Goal: Task Accomplishment & Management: Use online tool/utility

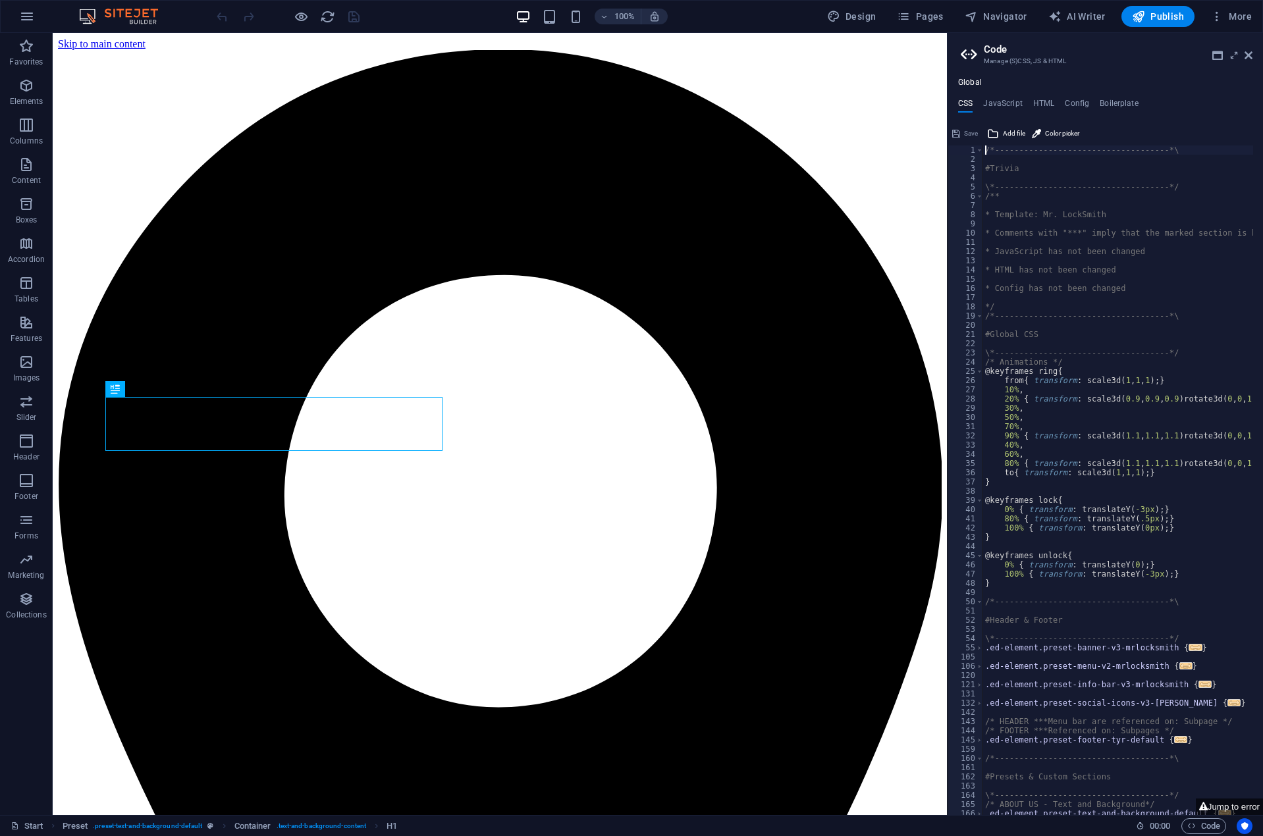
scroll to position [487, 0]
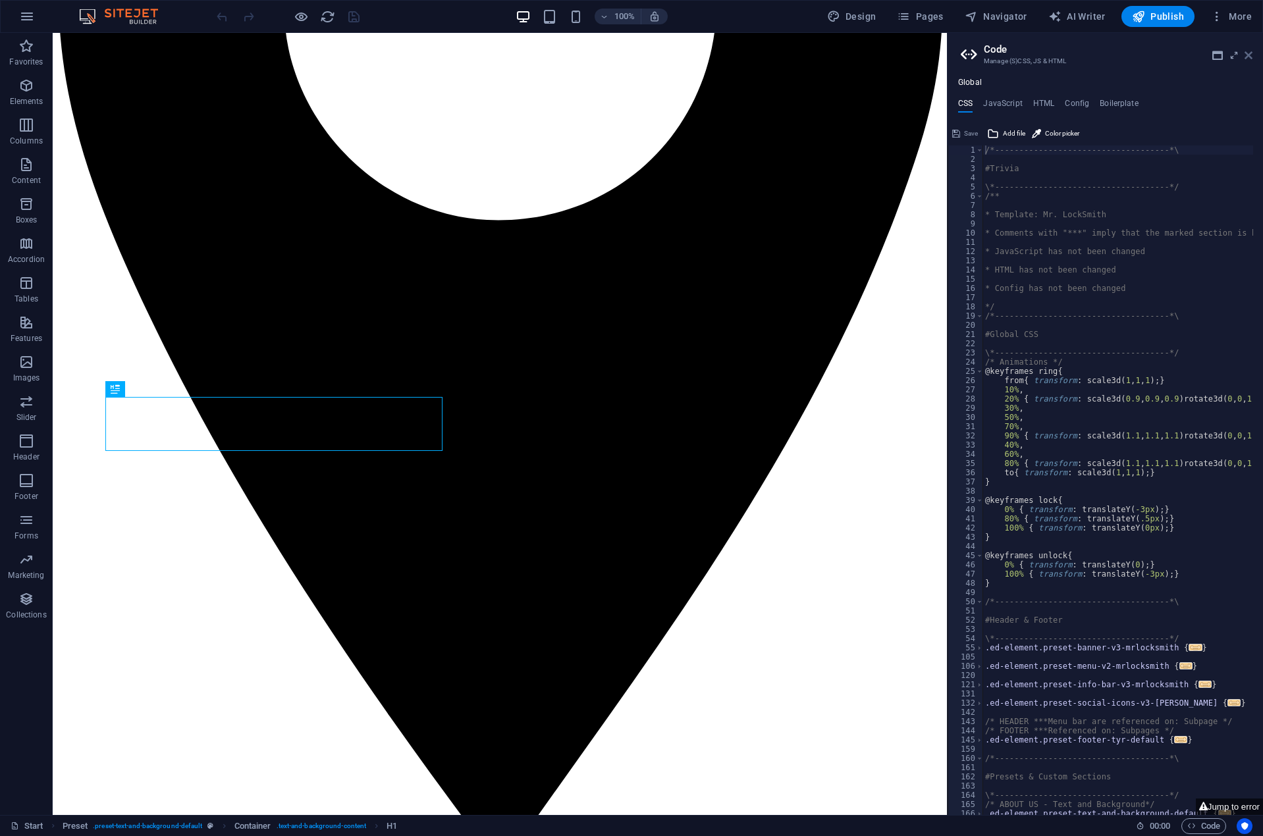
click at [1248, 51] on icon at bounding box center [1248, 55] width 8 height 11
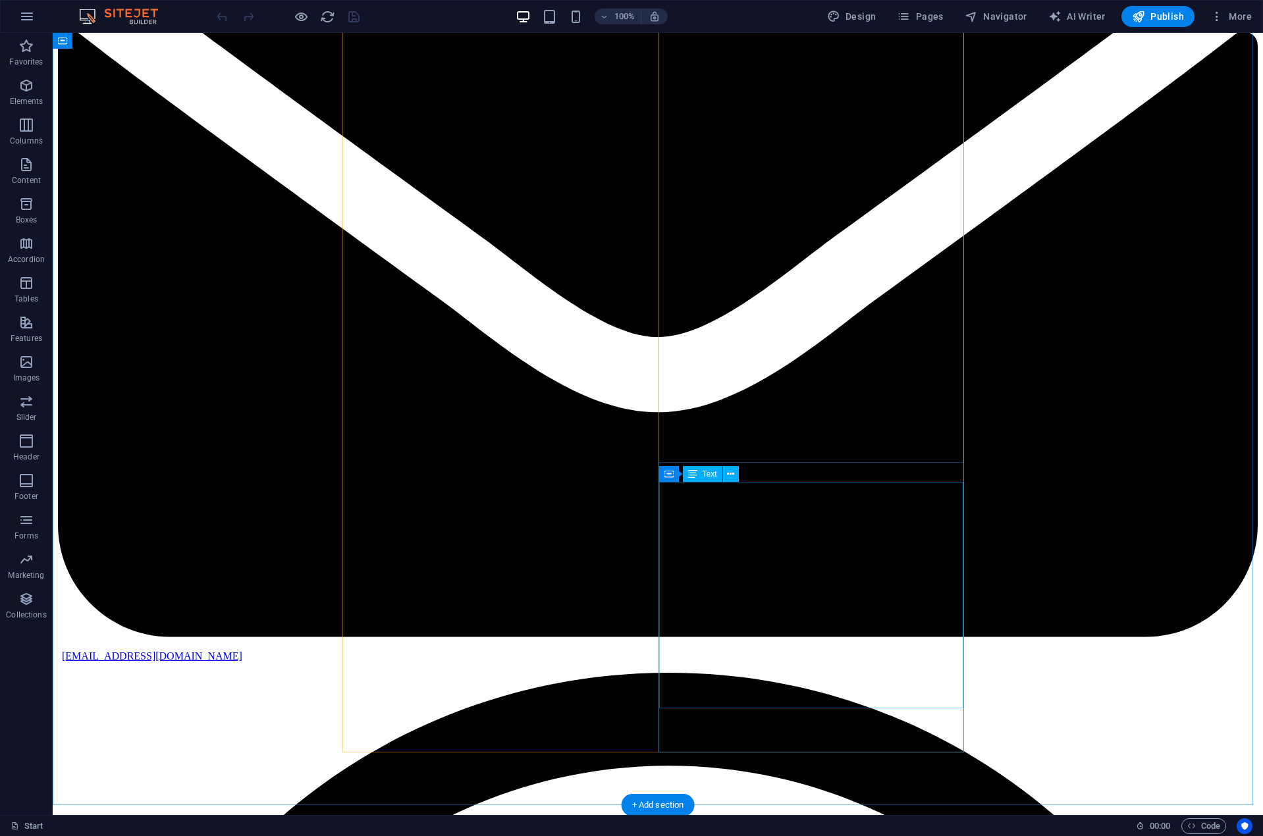
scroll to position [3374, 0]
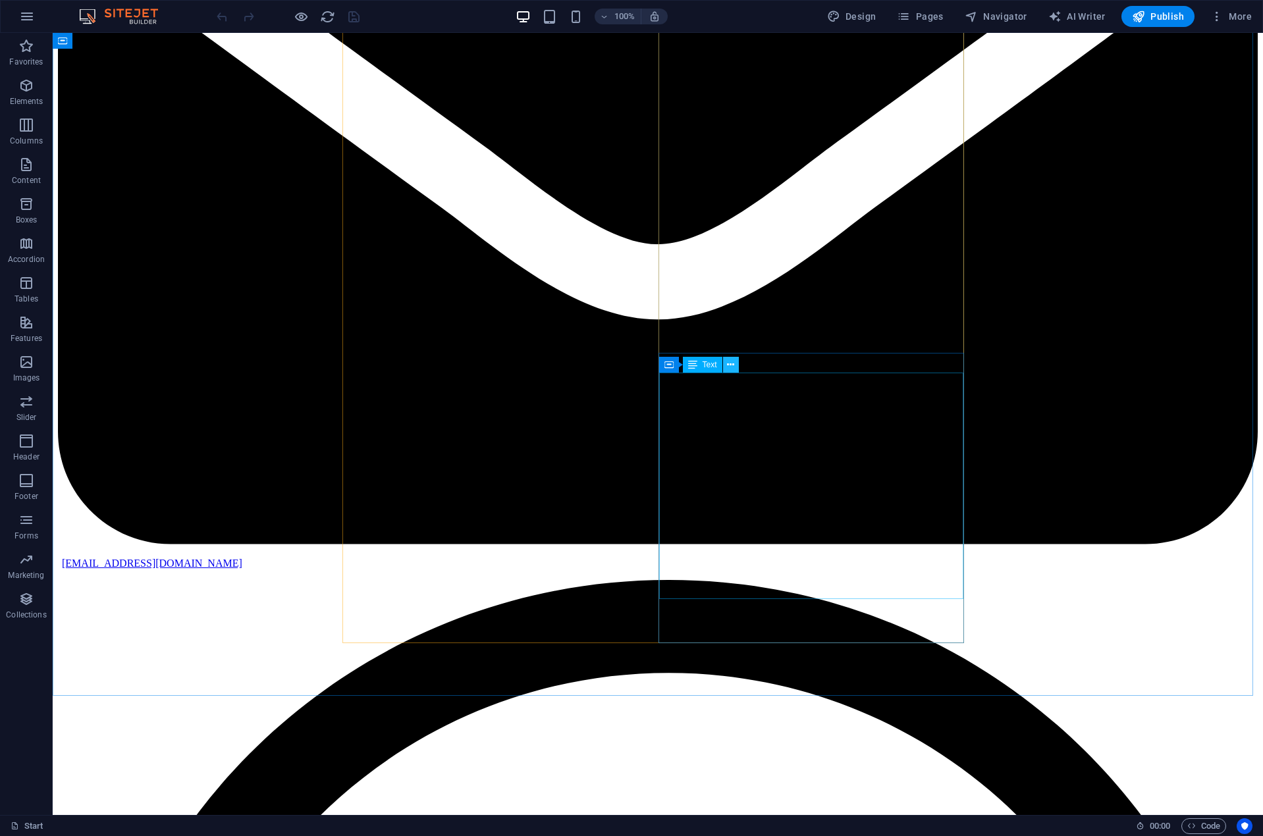
click at [731, 366] on icon at bounding box center [730, 365] width 7 height 14
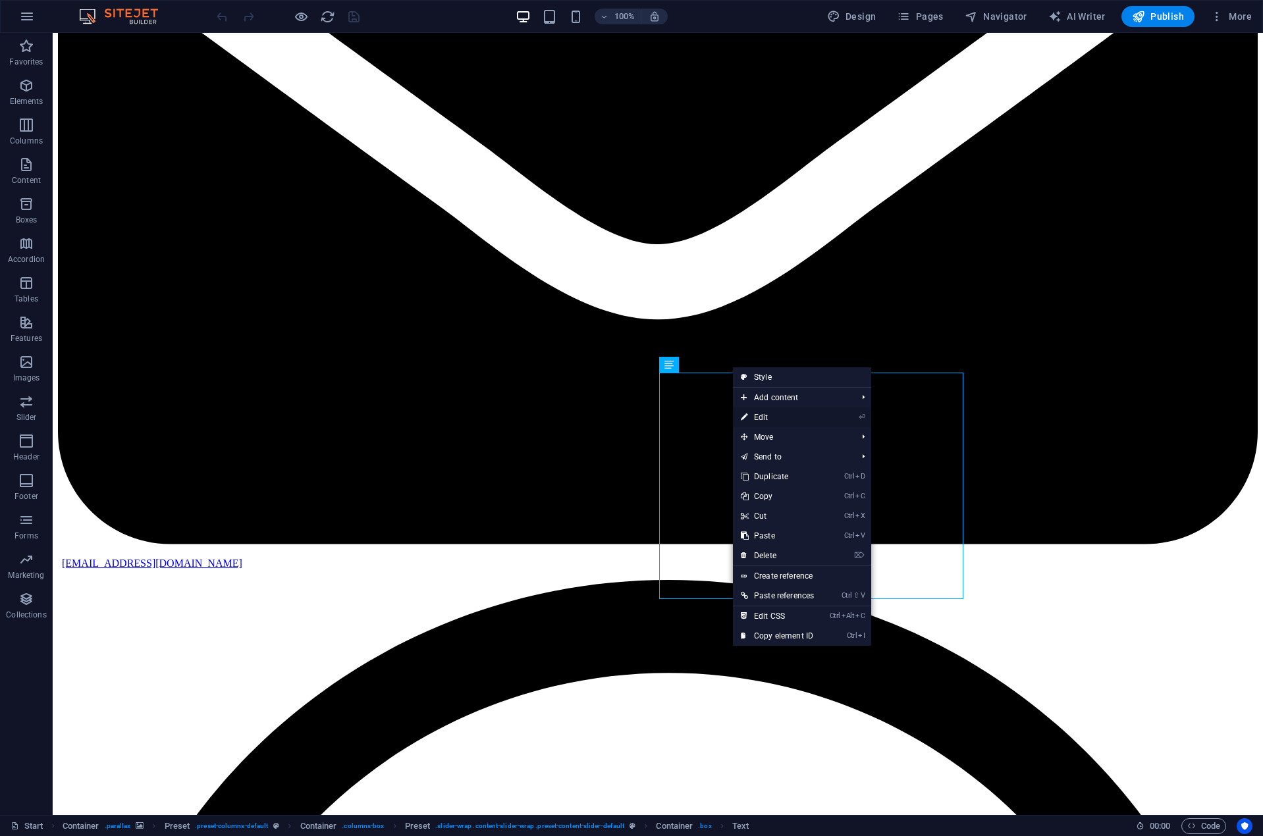
click at [771, 416] on link "⏎ Edit" at bounding box center [777, 418] width 89 height 20
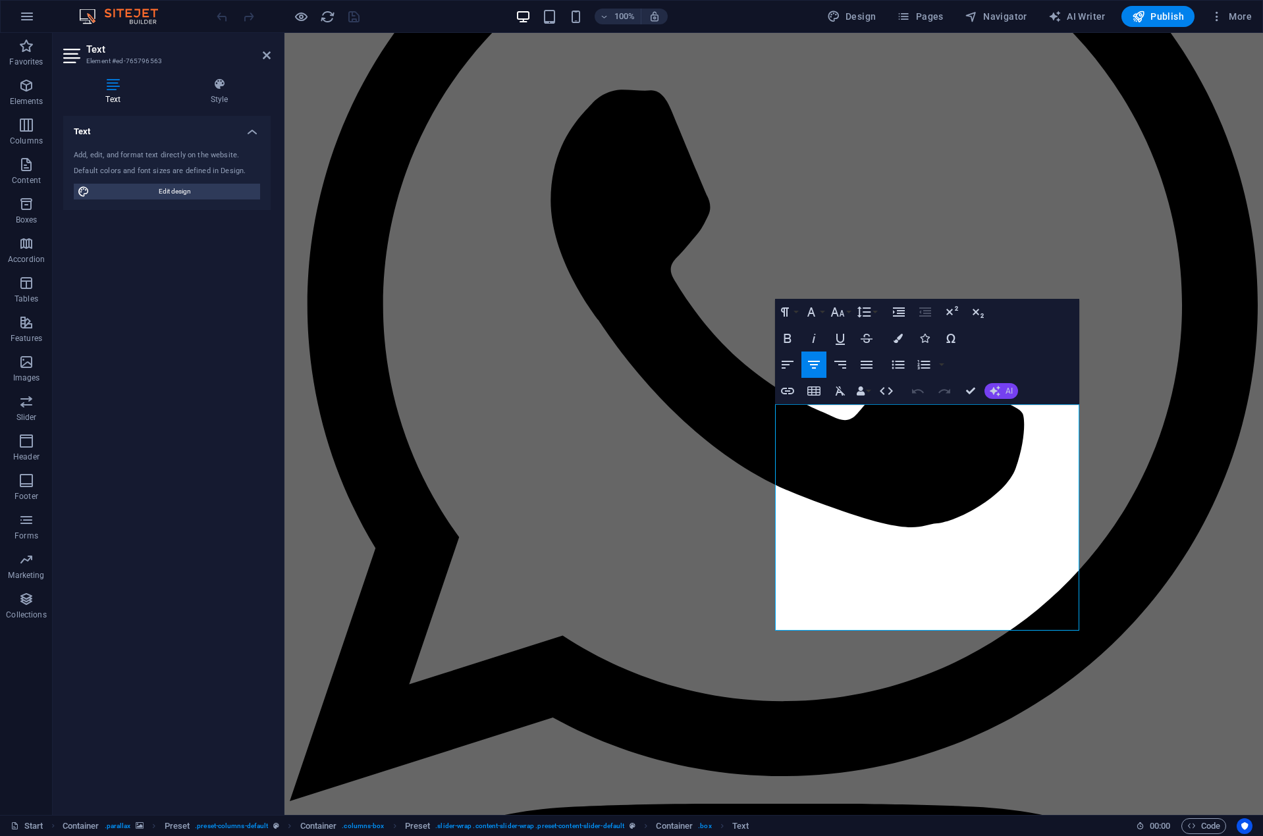
click at [1003, 394] on button "AI" at bounding box center [1001, 391] width 34 height 16
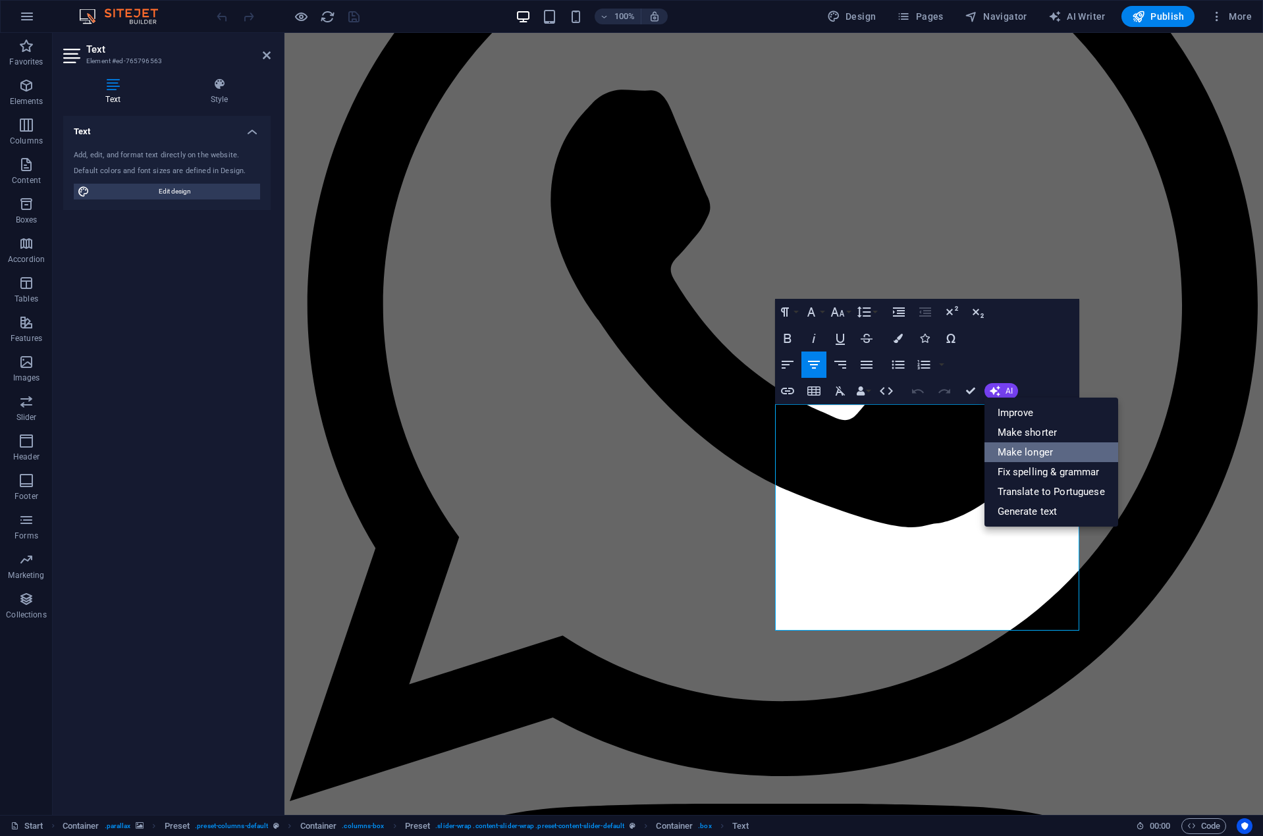
click at [1028, 447] on link "Make longer" at bounding box center [1051, 452] width 134 height 20
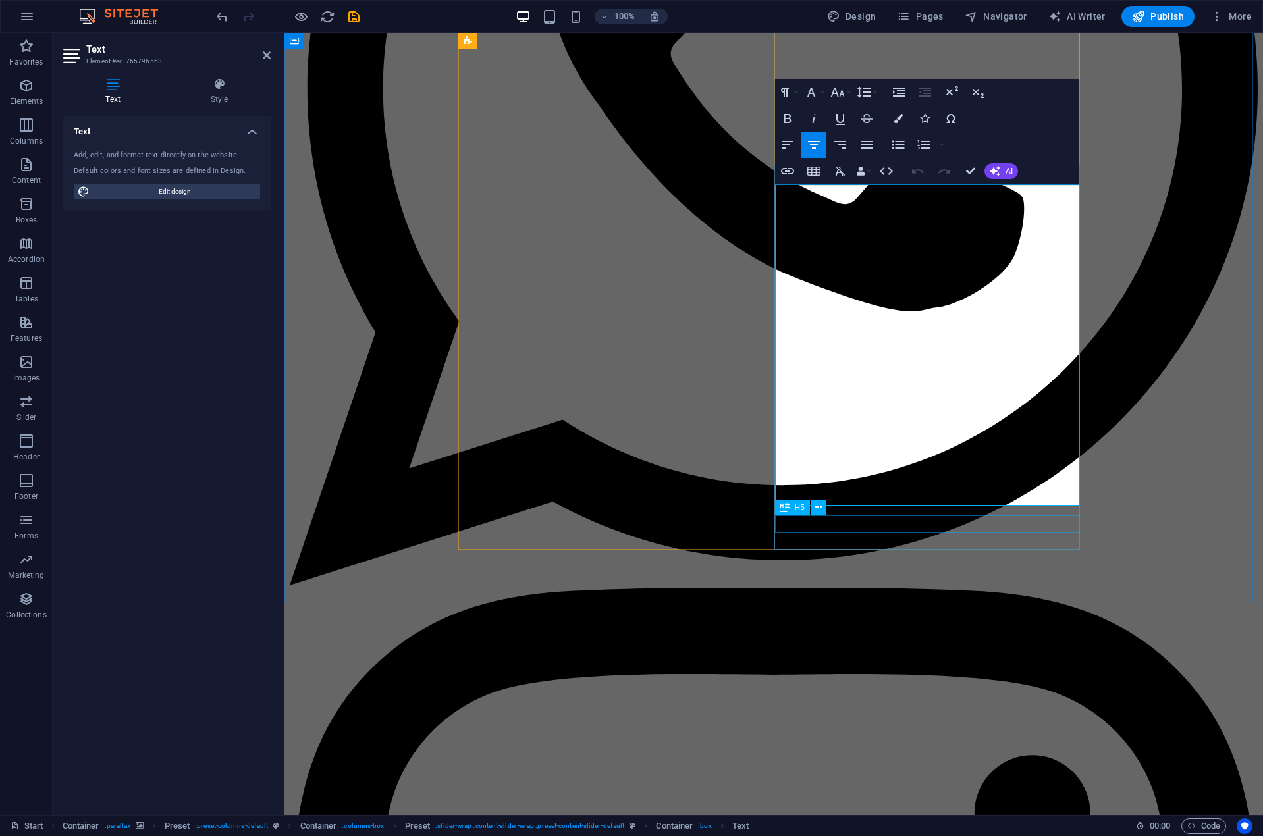
scroll to position [3594, 0]
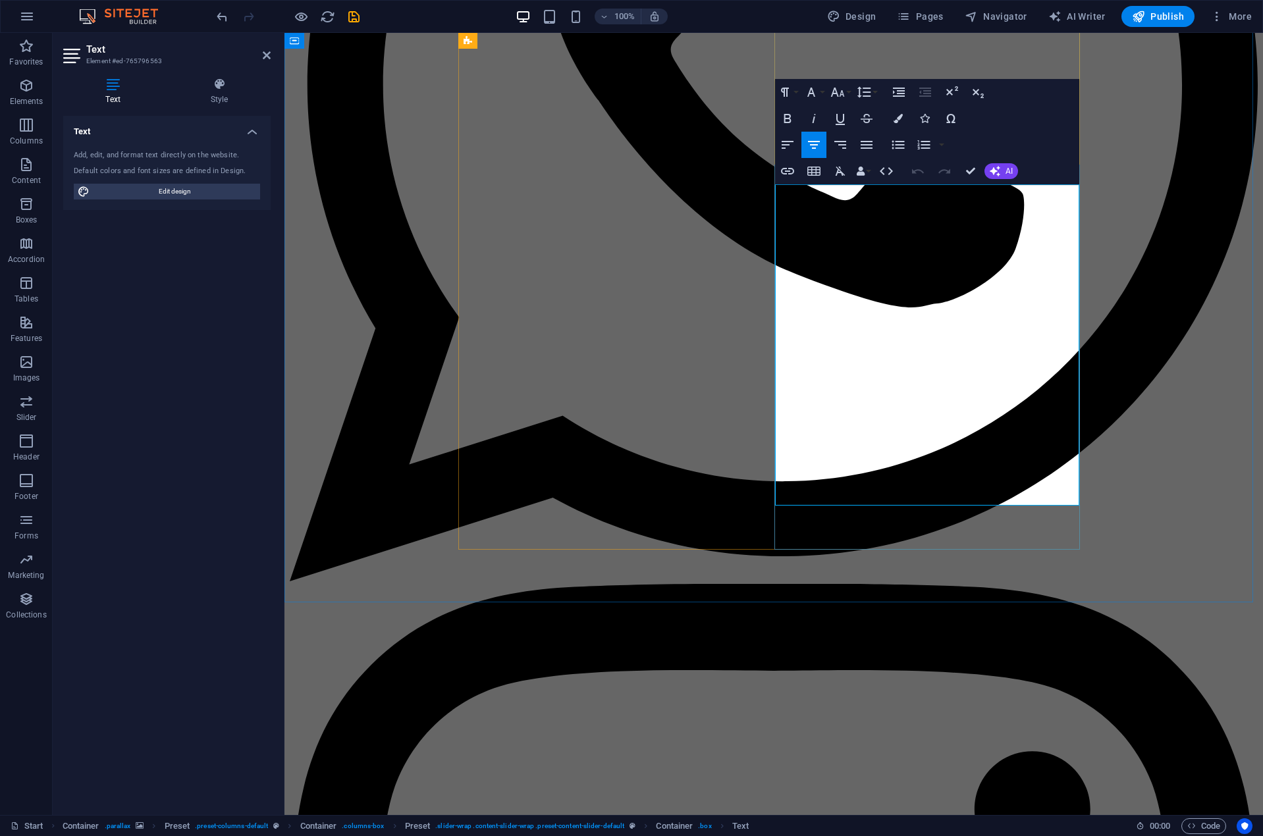
drag, startPoint x: 961, startPoint y: 288, endPoint x: 1009, endPoint y: 307, distance: 51.7
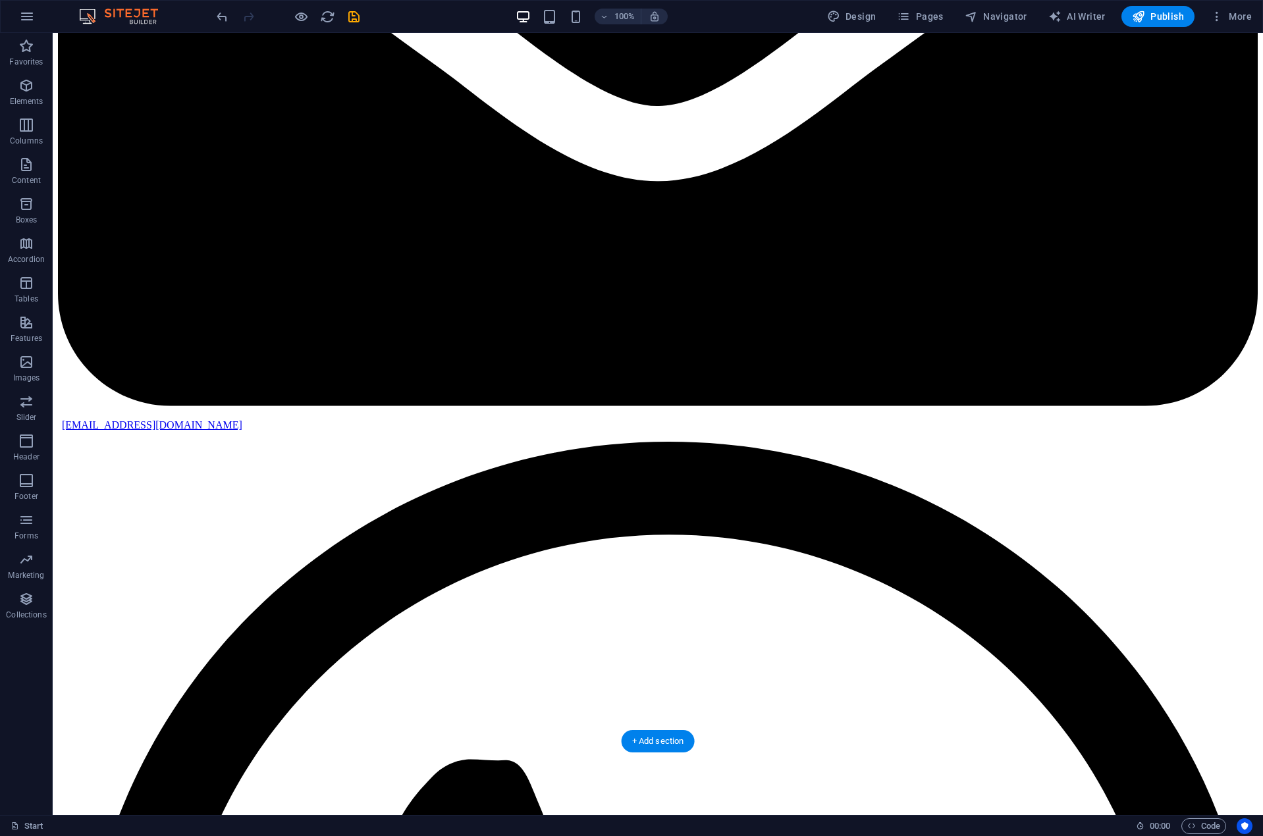
scroll to position [3852, 0]
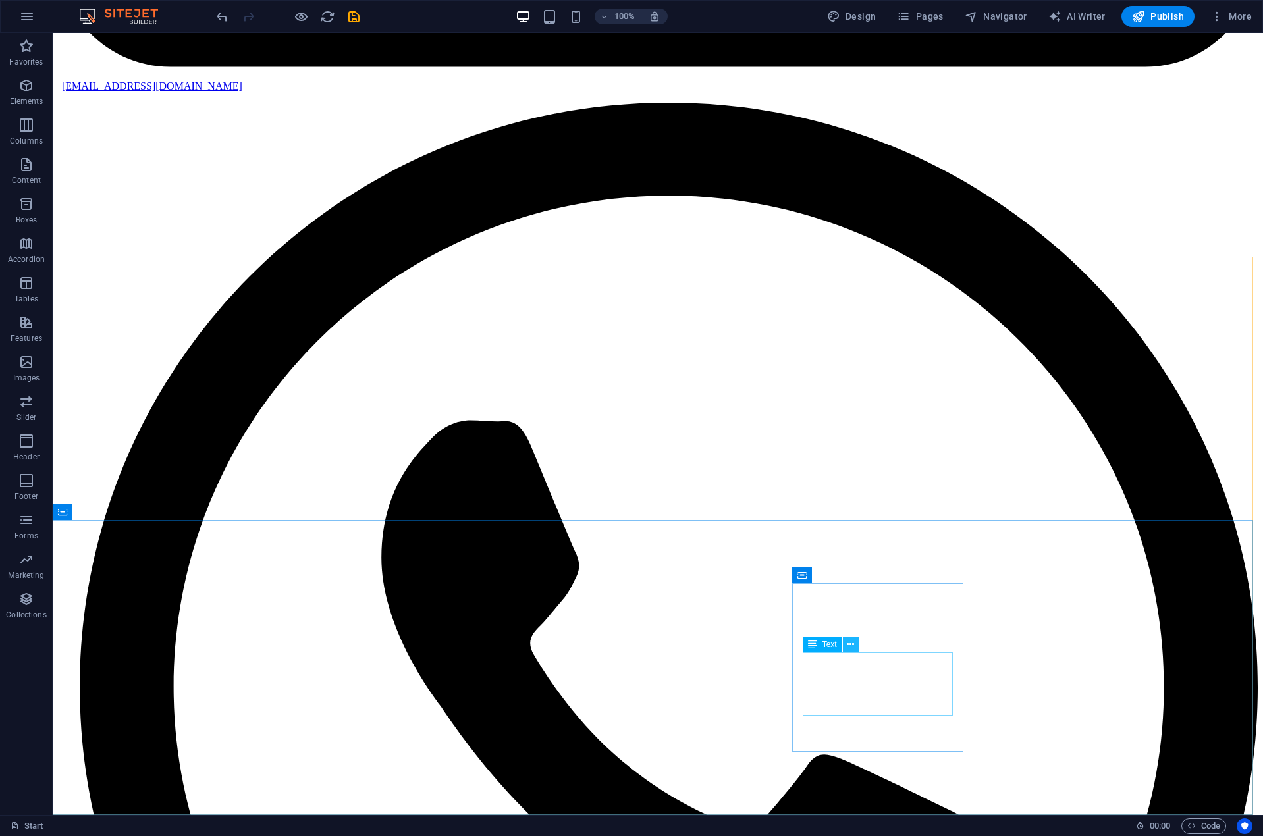
click at [852, 644] on icon at bounding box center [850, 645] width 7 height 14
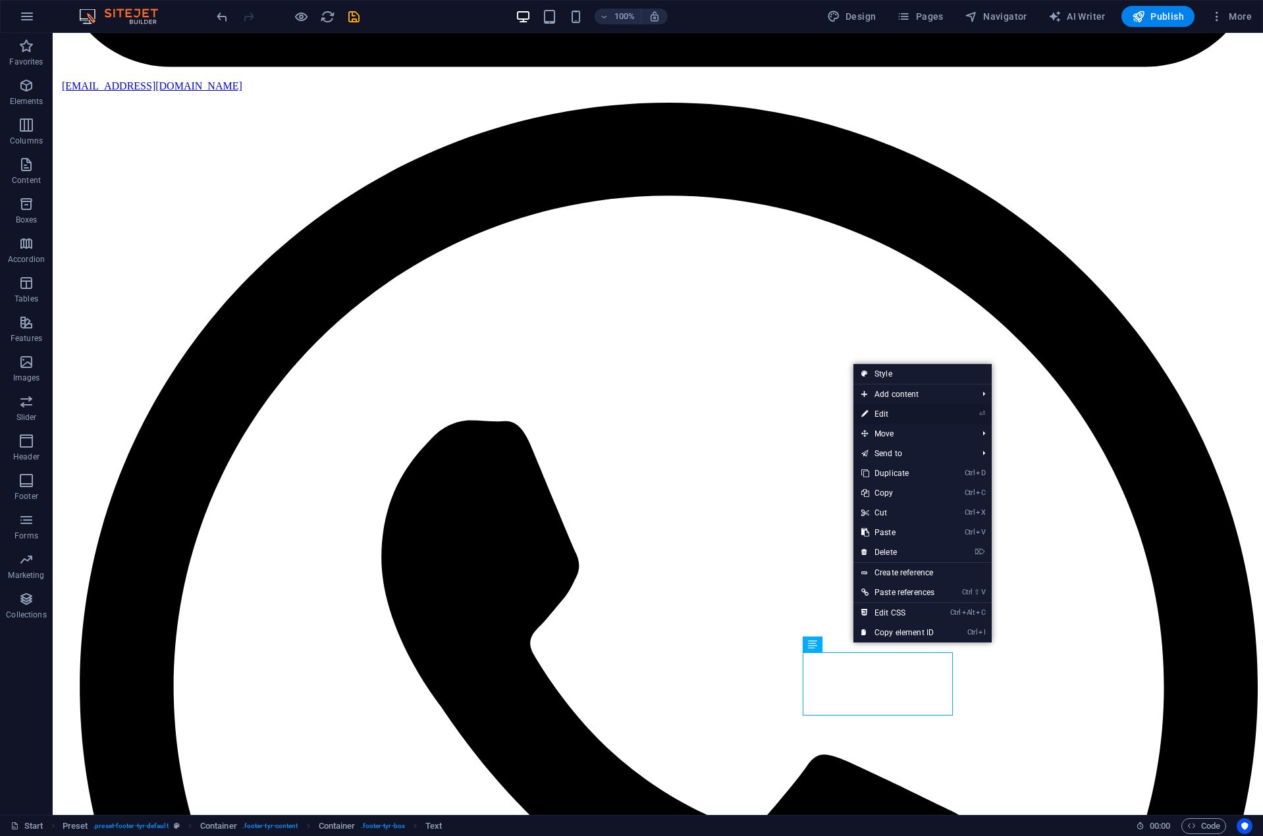
click at [889, 410] on link "⏎ Edit" at bounding box center [897, 414] width 89 height 20
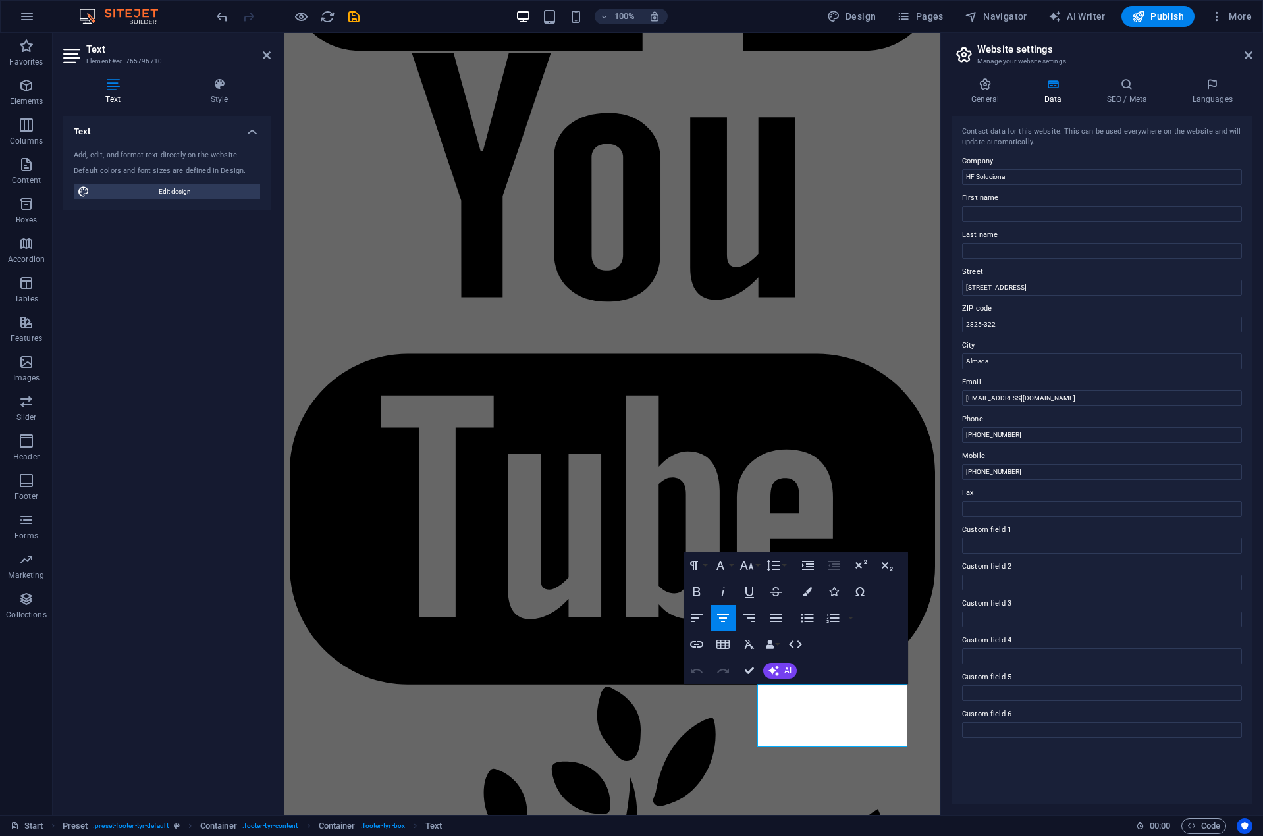
copy link "[EMAIL_ADDRESS][DOMAIN_NAME]"
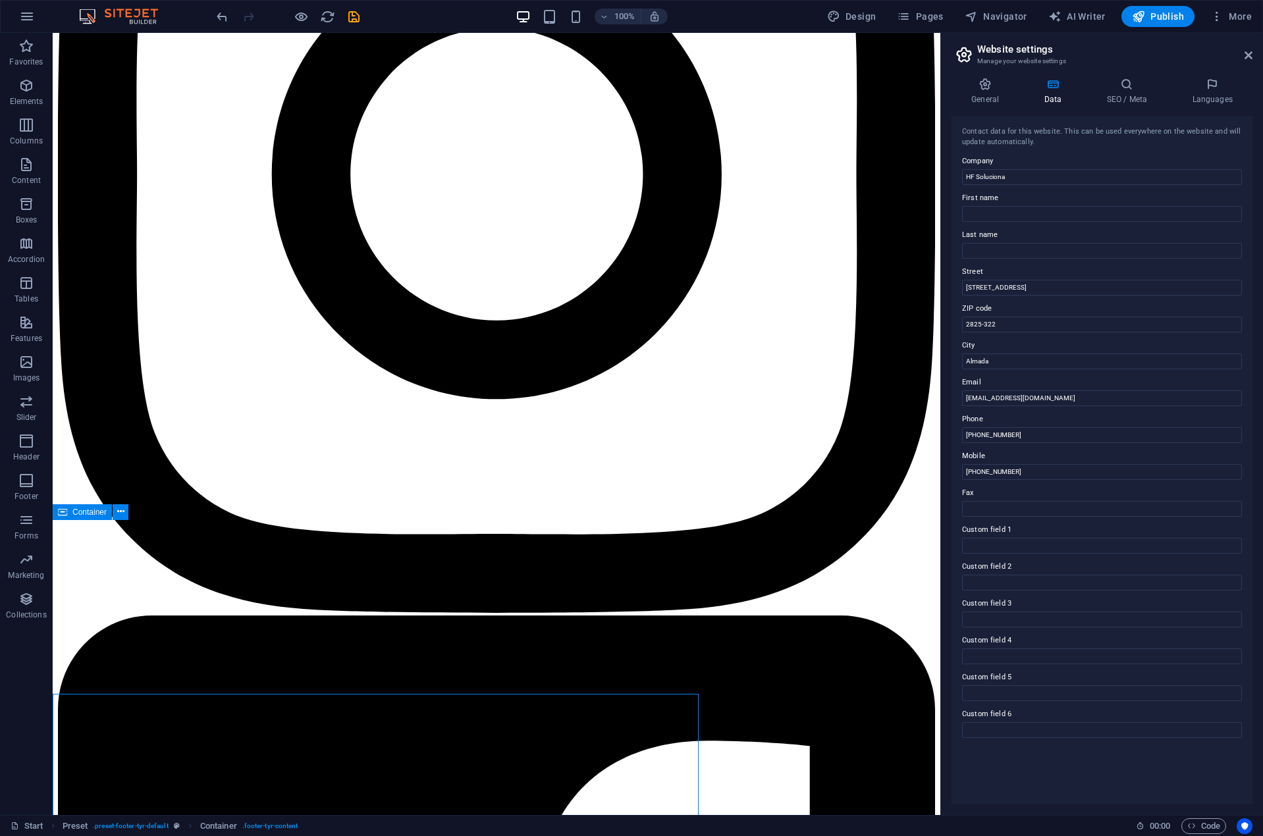
scroll to position [3916, 0]
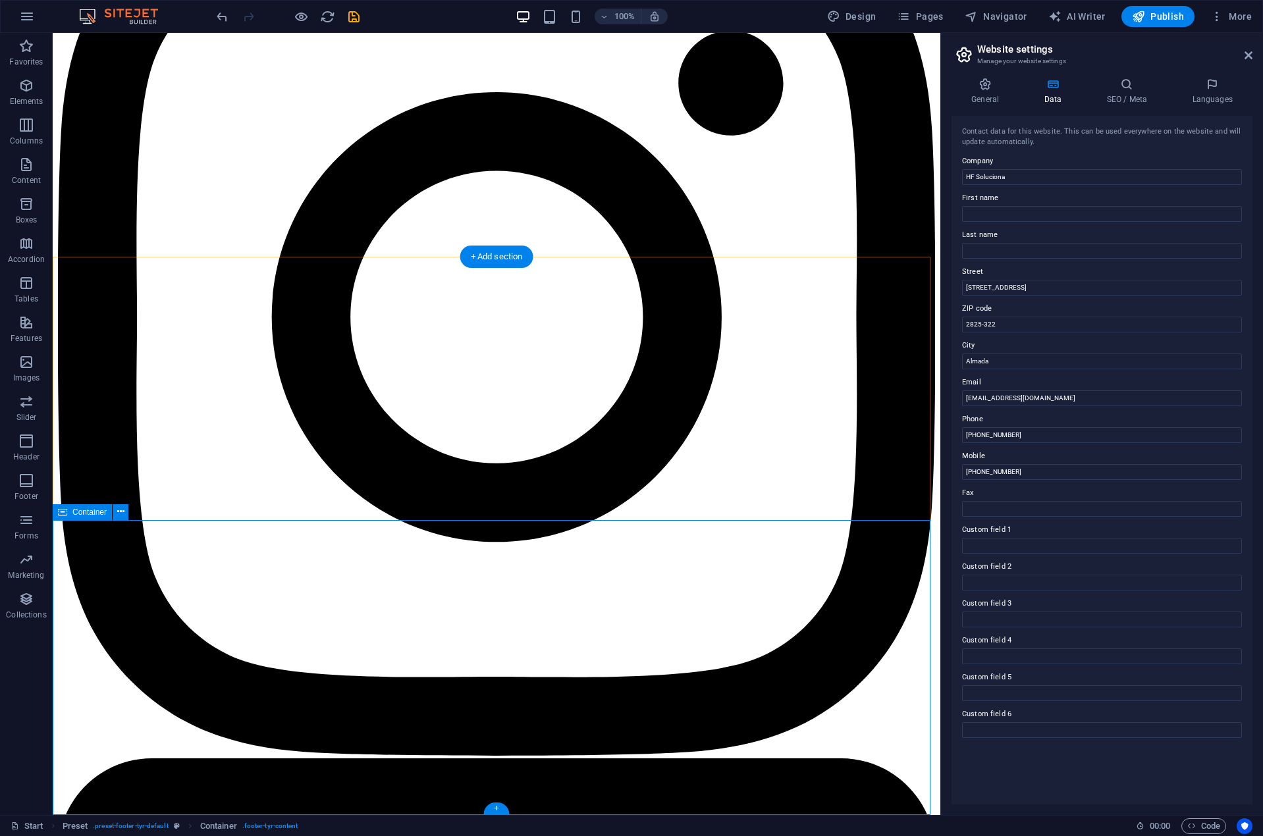
click at [1248, 56] on icon at bounding box center [1248, 55] width 8 height 11
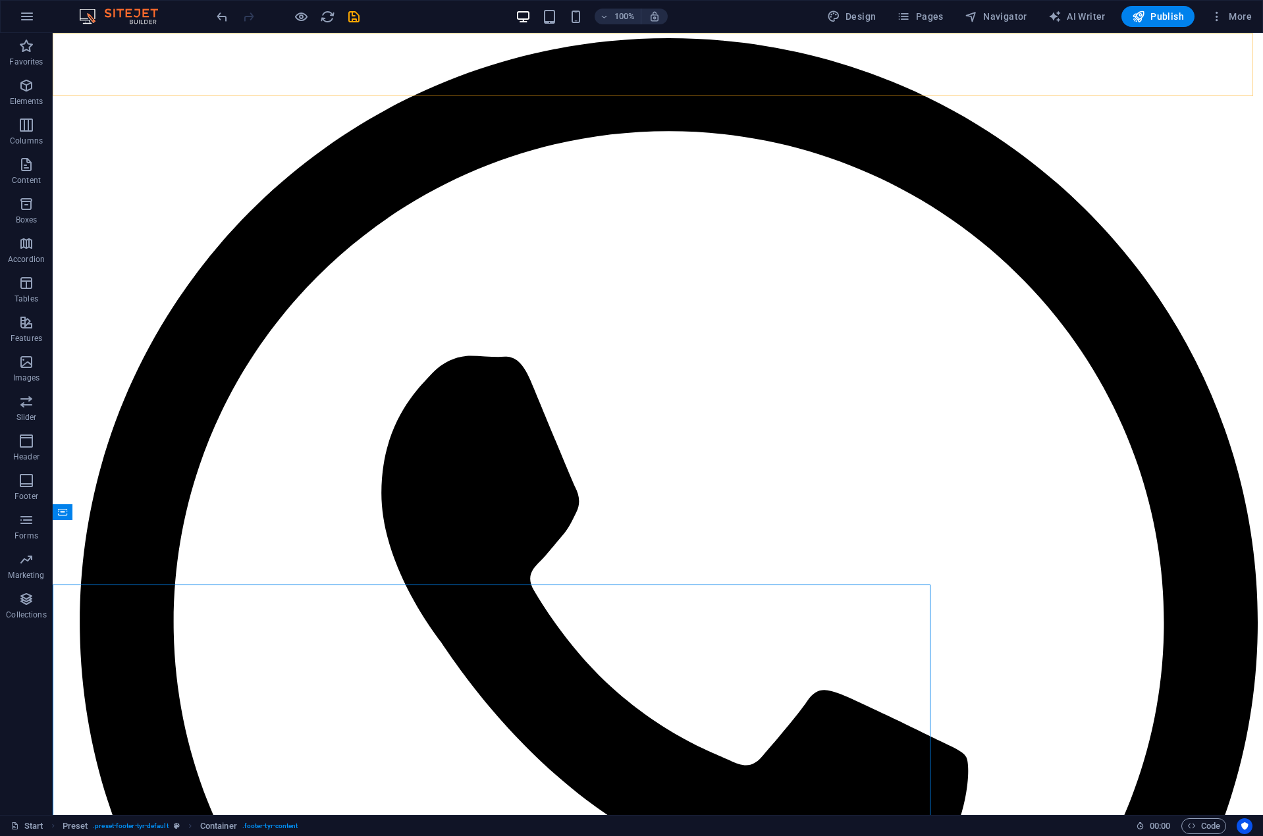
scroll to position [3852, 0]
